Goal: Task Accomplishment & Management: Use online tool/utility

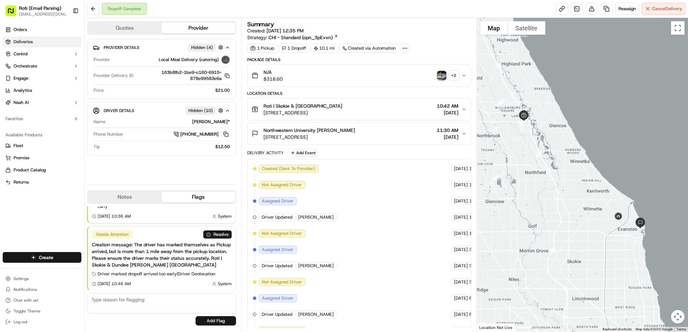
click at [28, 39] on span "Deliveries" at bounding box center [23, 42] width 19 height 6
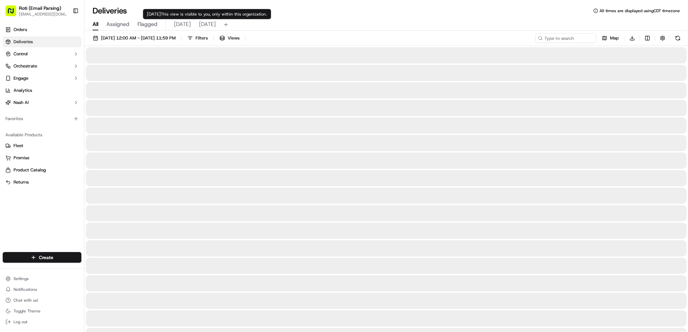
click at [199, 23] on span "[DATE]" at bounding box center [207, 24] width 17 height 8
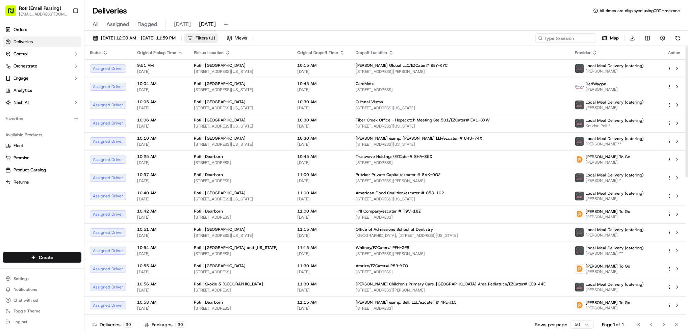
click at [215, 37] on span "Filters ( 1 )" at bounding box center [206, 38] width 20 height 6
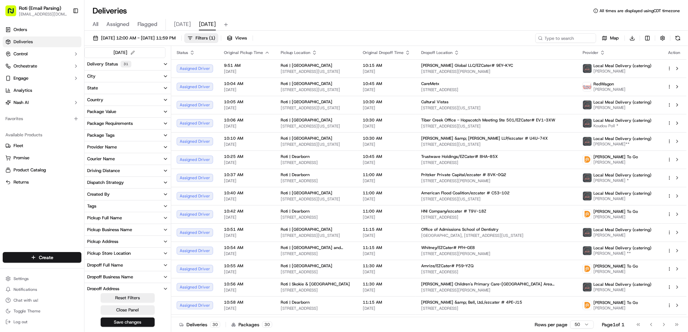
click at [116, 231] on div "Pickup Business Name" at bounding box center [109, 230] width 45 height 6
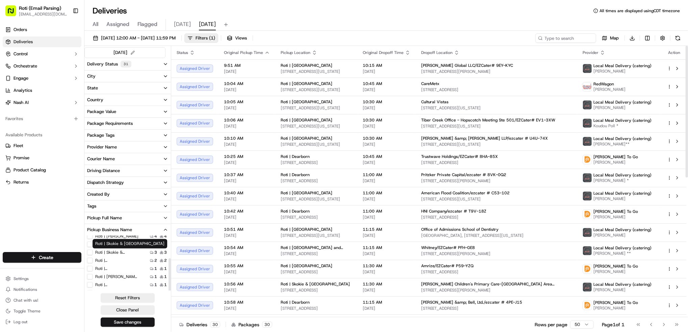
click at [128, 255] on label "Roti | Skokie & [GEOGRAPHIC_DATA]" at bounding box center [116, 252] width 43 height 5
click at [93, 255] on Dundee "Roti | Skokie & [GEOGRAPHIC_DATA]" at bounding box center [89, 252] width 5 height 5
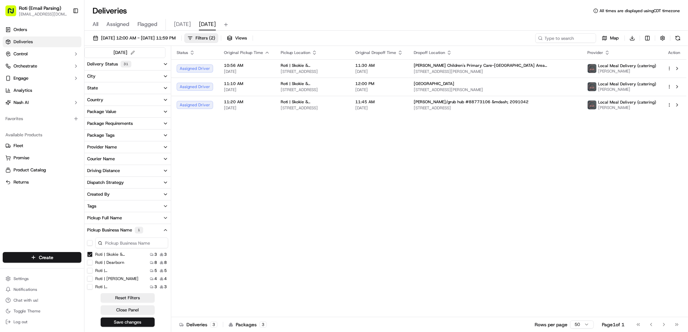
click at [89, 255] on Dundee "Roti | Skokie & [GEOGRAPHIC_DATA]" at bounding box center [89, 254] width 5 height 5
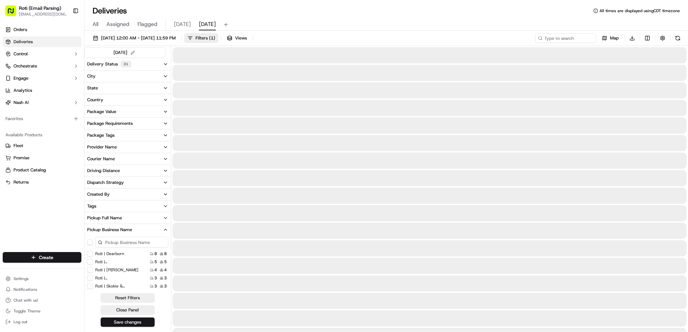
click at [90, 256] on Dearborn "Roti | Dearborn" at bounding box center [89, 253] width 5 height 5
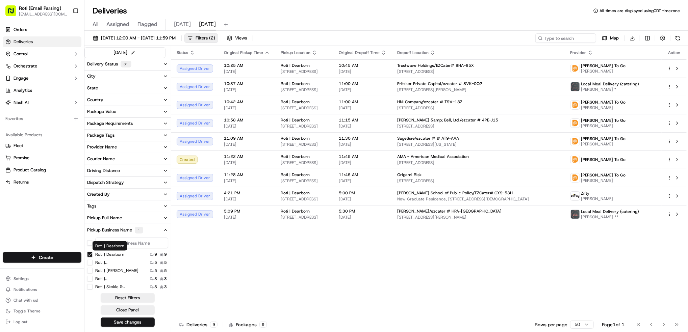
click at [90, 254] on Dearborn "Roti | Dearborn" at bounding box center [89, 254] width 5 height 5
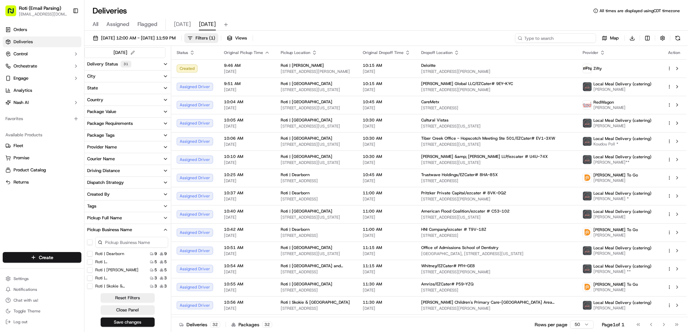
paste input "Deloitte"
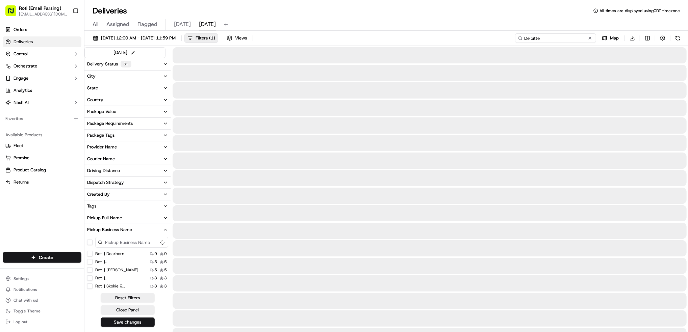
type input "Deloitte"
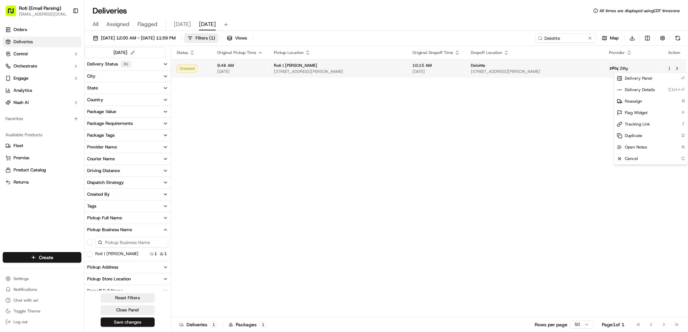
click at [670, 69] on html "Roti (Email Parsing) [EMAIL_ADDRESS][DOMAIN_NAME] Toggle Sidebar Orders Deliver…" at bounding box center [344, 166] width 688 height 332
click at [641, 102] on span "Reassign" at bounding box center [633, 101] width 17 height 5
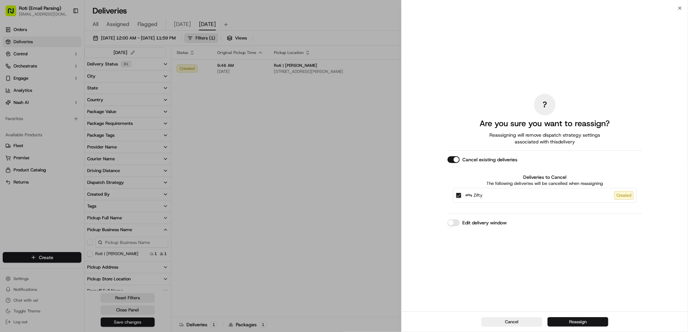
click at [573, 325] on button "Reassign" at bounding box center [578, 322] width 61 height 9
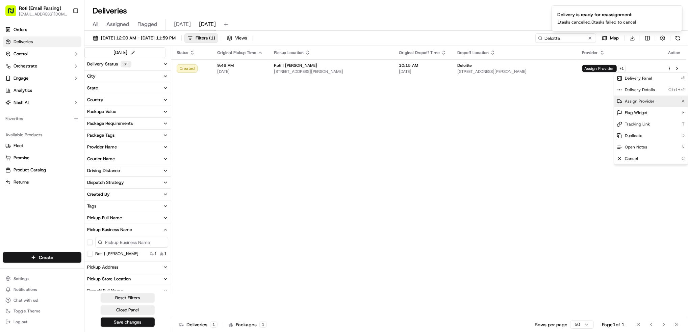
click at [633, 99] on span "Assign Provider" at bounding box center [640, 101] width 30 height 5
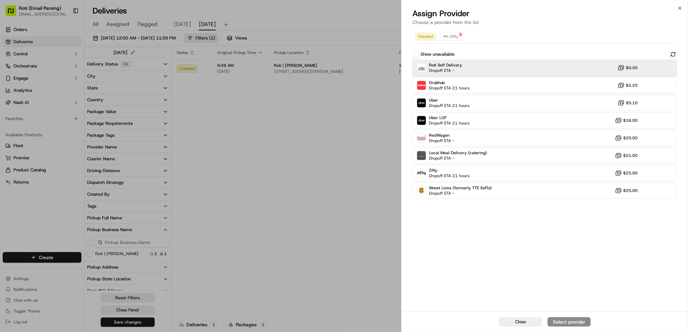
click at [487, 70] on div "Roti Self Delivery Dropoff ETA - $0.00" at bounding box center [545, 68] width 265 height 16
click at [582, 324] on div "Assign Provider" at bounding box center [569, 322] width 33 height 7
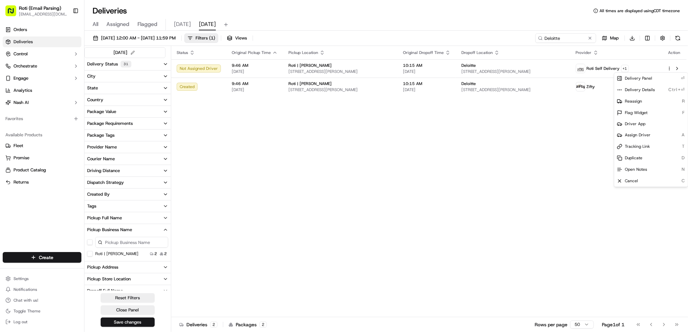
click at [545, 174] on div "Status Original Pickup Time Pickup Location Original Dropoff Time Dropoff Locat…" at bounding box center [429, 182] width 516 height 272
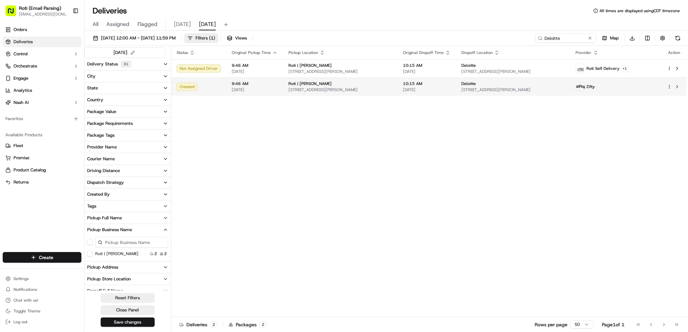
click at [669, 86] on html "Roti (Email Parsing) [EMAIL_ADDRESS][DOMAIN_NAME] Toggle Sidebar Orders Deliver…" at bounding box center [344, 166] width 688 height 332
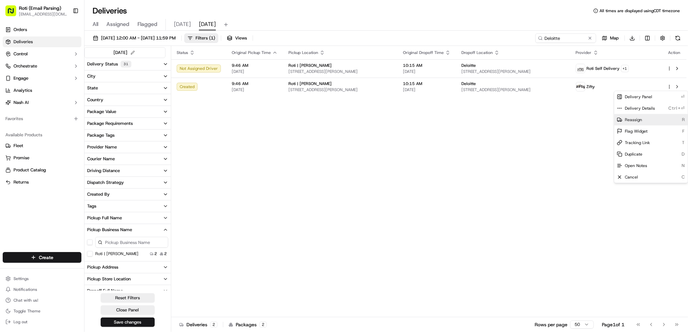
click at [663, 120] on div "Reassign R" at bounding box center [652, 119] width 74 height 11
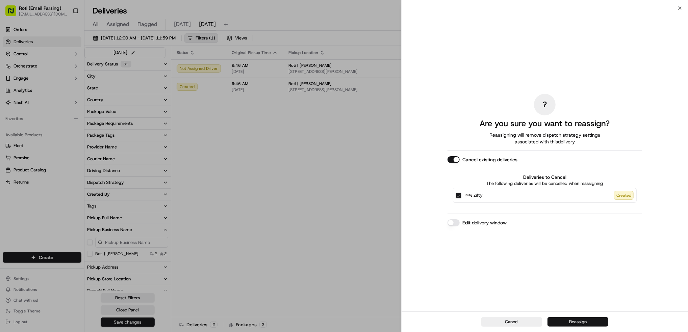
click at [572, 322] on button "Reassign" at bounding box center [578, 322] width 61 height 9
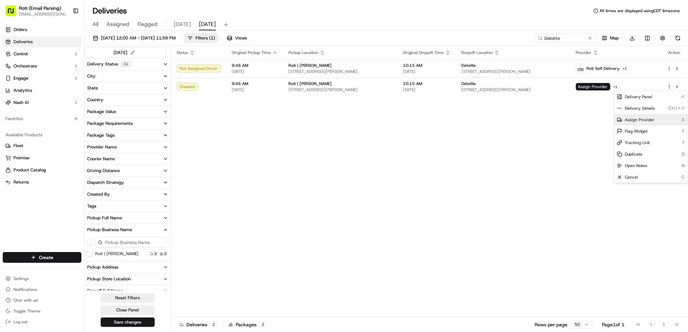
click at [643, 121] on span "Assign Provider" at bounding box center [640, 119] width 30 height 5
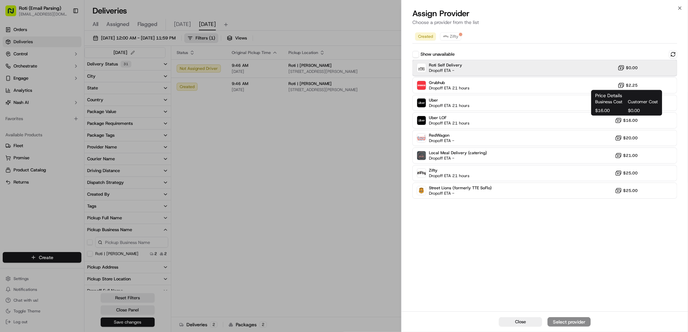
click at [447, 72] on span "Dropoff ETA -" at bounding box center [445, 70] width 33 height 5
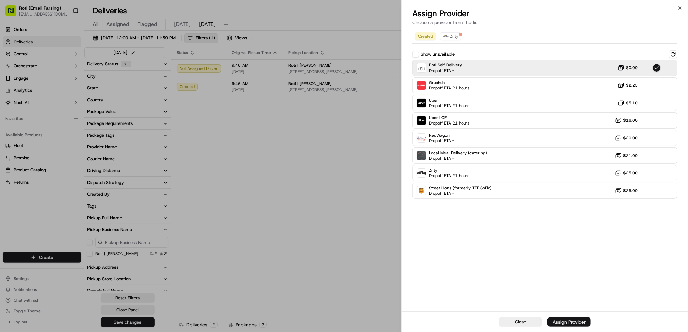
click at [579, 322] on div "Assign Provider" at bounding box center [569, 322] width 33 height 7
click at [579, 322] on div "Close" at bounding box center [545, 322] width 287 height 21
